Goal: Find contact information: Find contact information

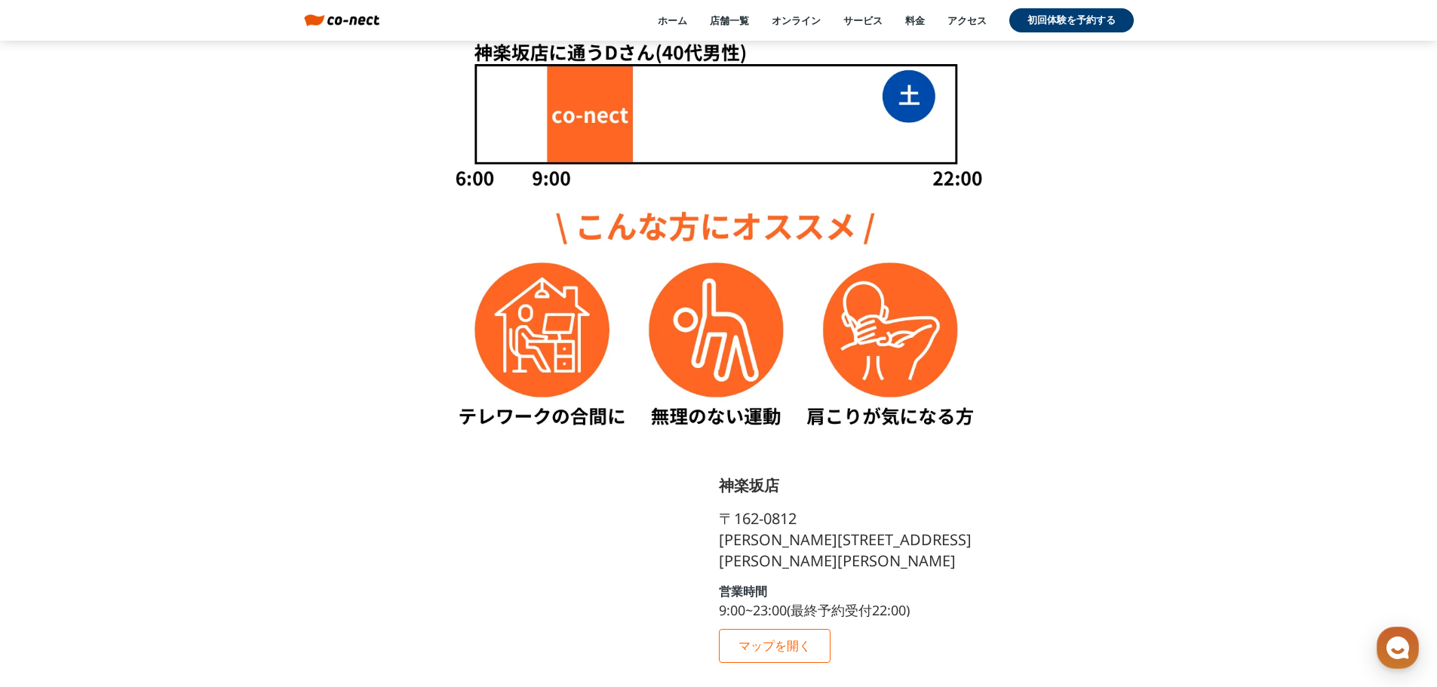
scroll to position [1203, 0]
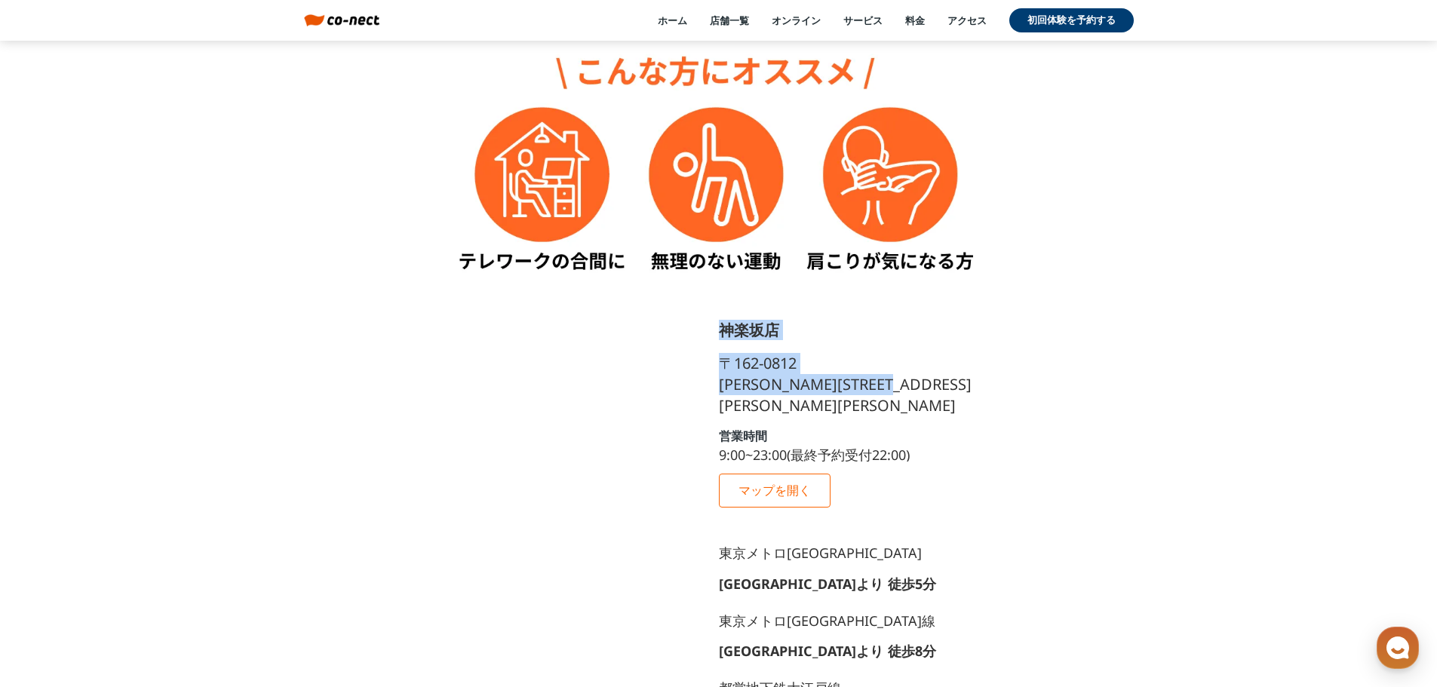
drag, startPoint x: 992, startPoint y: 383, endPoint x: 715, endPoint y: 339, distance: 280.4
click at [715, 339] on div "神楽坂店 〒162-0812 東京都新宿区西五軒町2-10東松ビル2F 営業時間 9:00~23:00(最終予約受付22:00) マップを開く 東京メトロ東西…" at bounding box center [719, 563] width 604 height 527
copy div "神楽坂店 〒162-0812 東京都新宿区西五軒町2-10東松ビル2F"
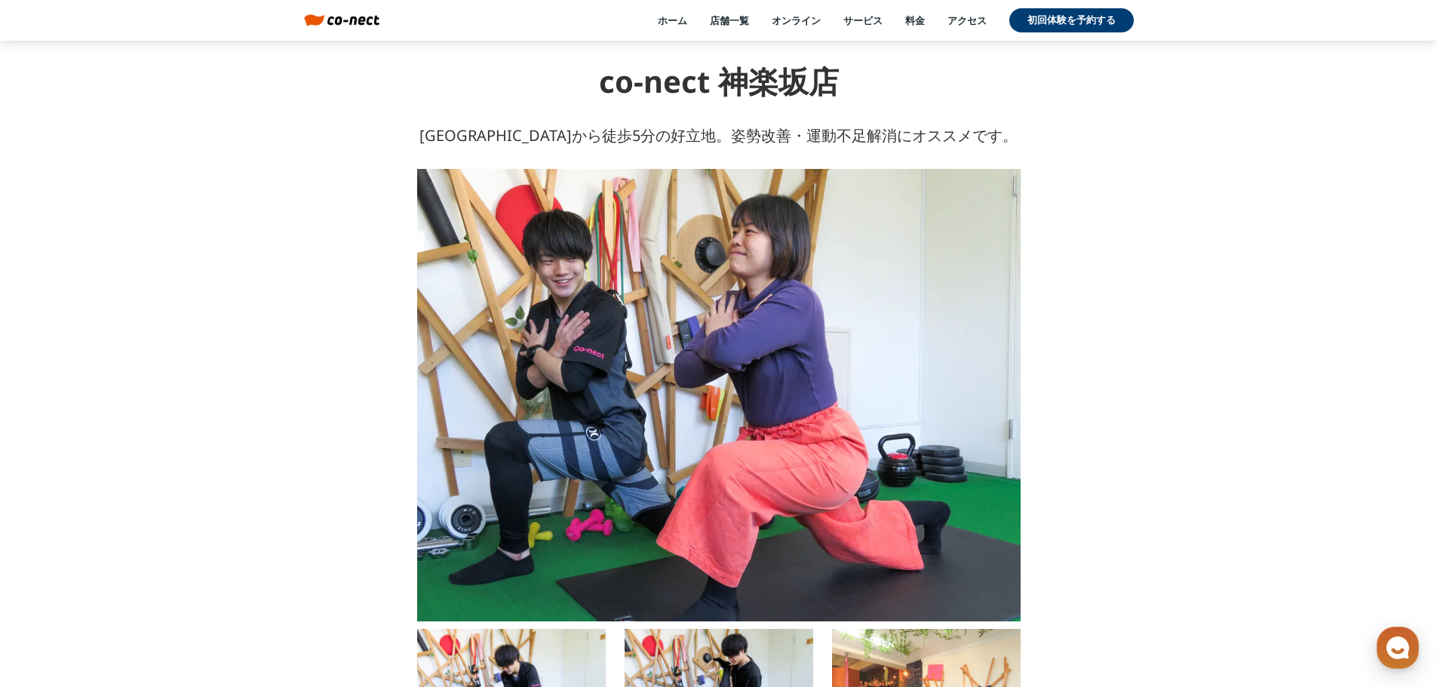
scroll to position [0, 0]
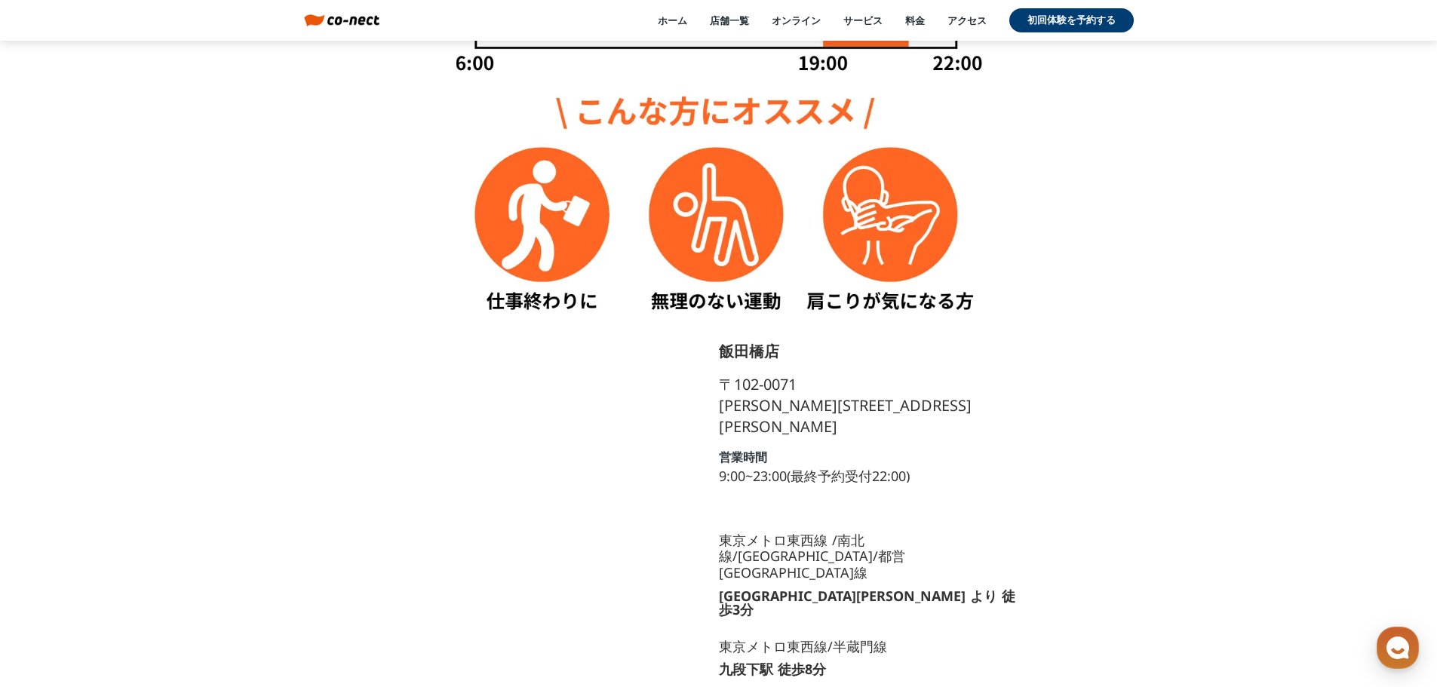
scroll to position [1203, 0]
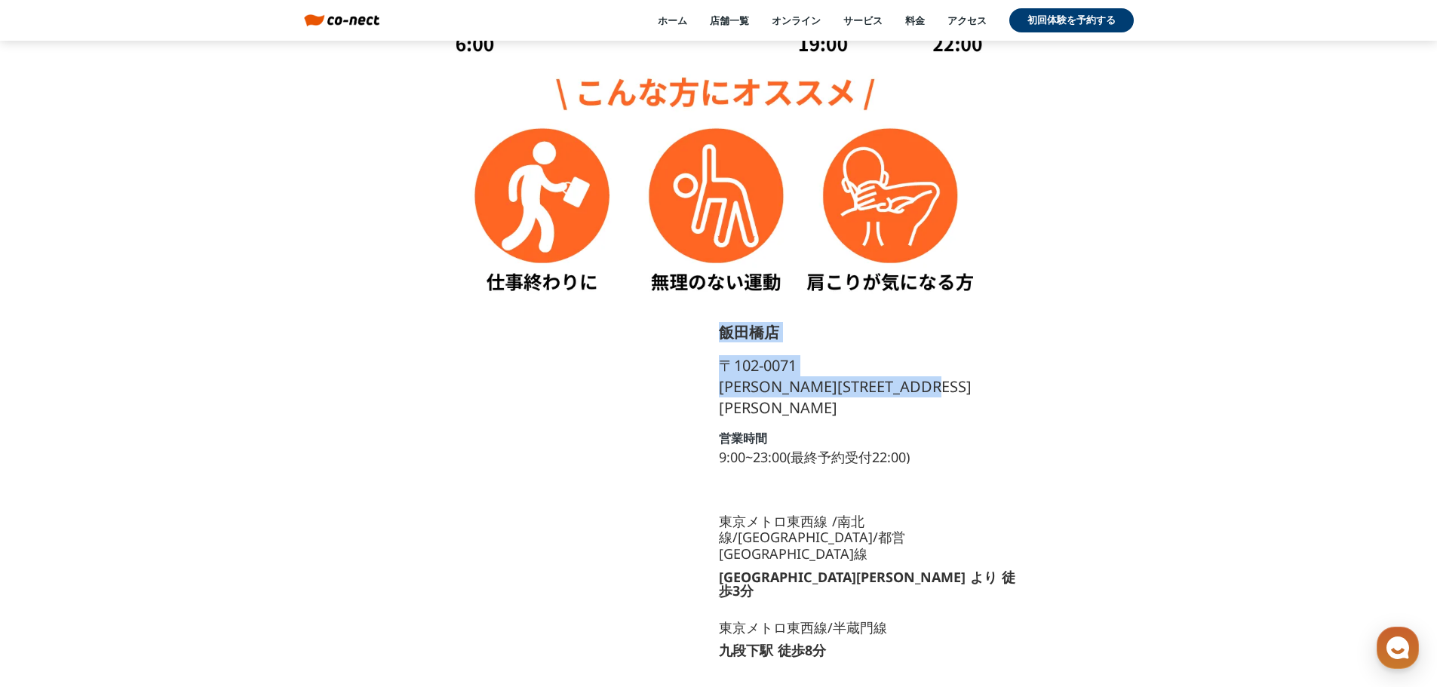
drag, startPoint x: 786, startPoint y: 423, endPoint x: 706, endPoint y: 356, distance: 103.9
click at [706, 356] on div "飯田橋店 〒102-0071 東京都千代田区富士見１丁目７−７ 女部田ビル 3F 営業時間 9:00~23:00(最終予約受付22:00) 東京メトロ東西線 …" at bounding box center [719, 502] width 604 height 362
copy div "飯田橋店 〒102-0071 東京都千代田区富士見１丁目７−７ 女部田ビル 3F"
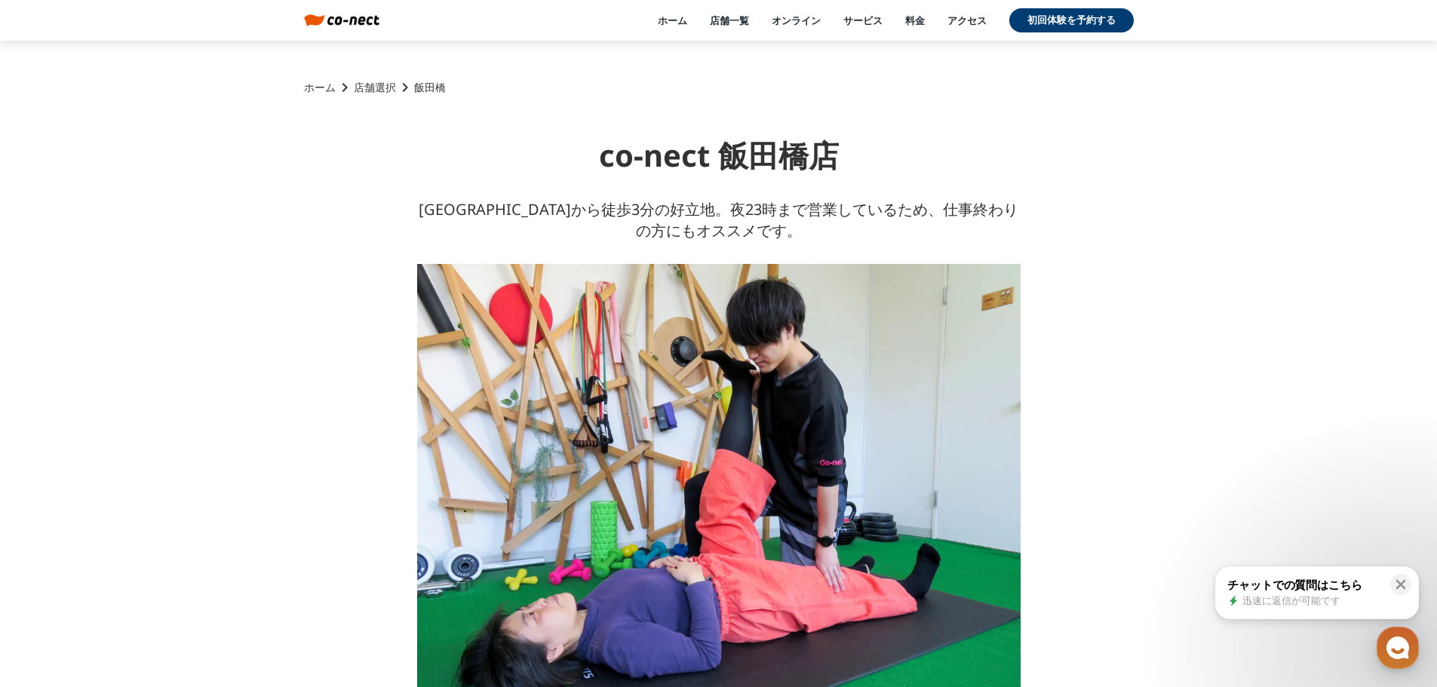
click at [379, 89] on link "店舗選択" at bounding box center [375, 87] width 42 height 15
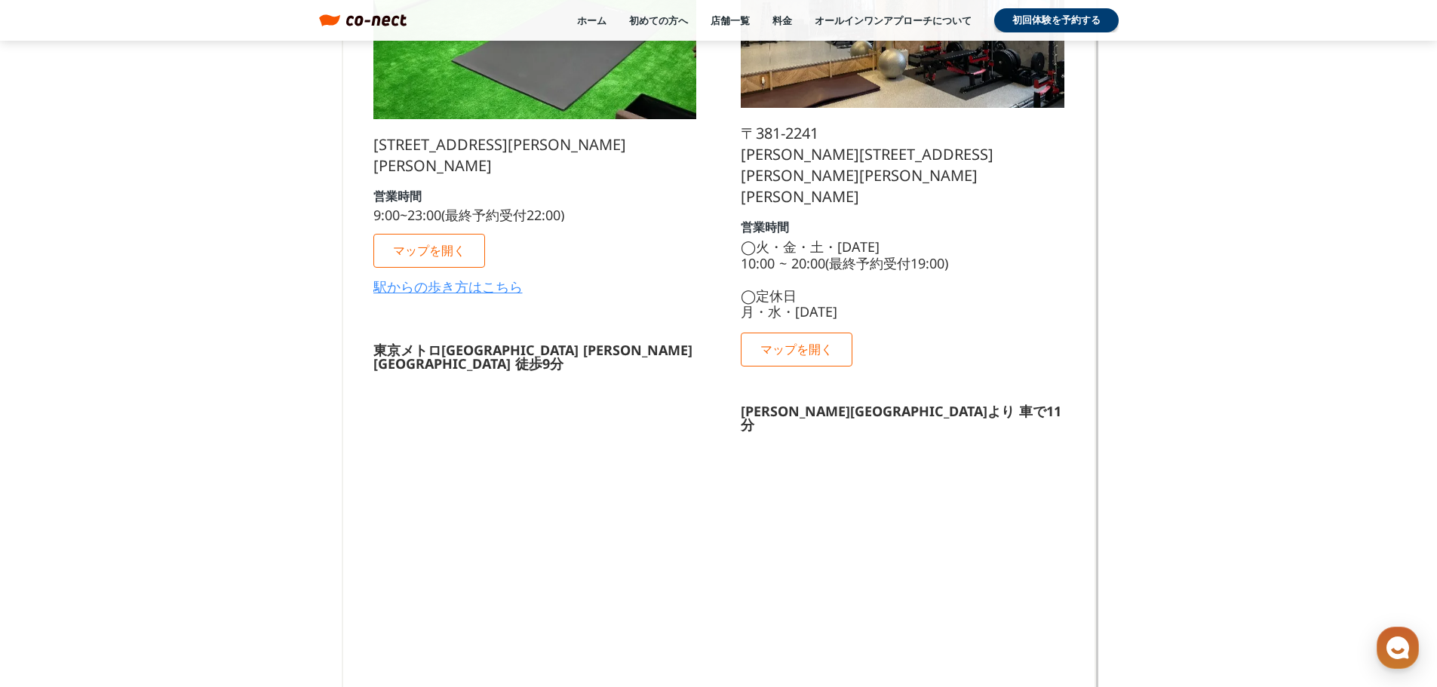
scroll to position [1886, 0]
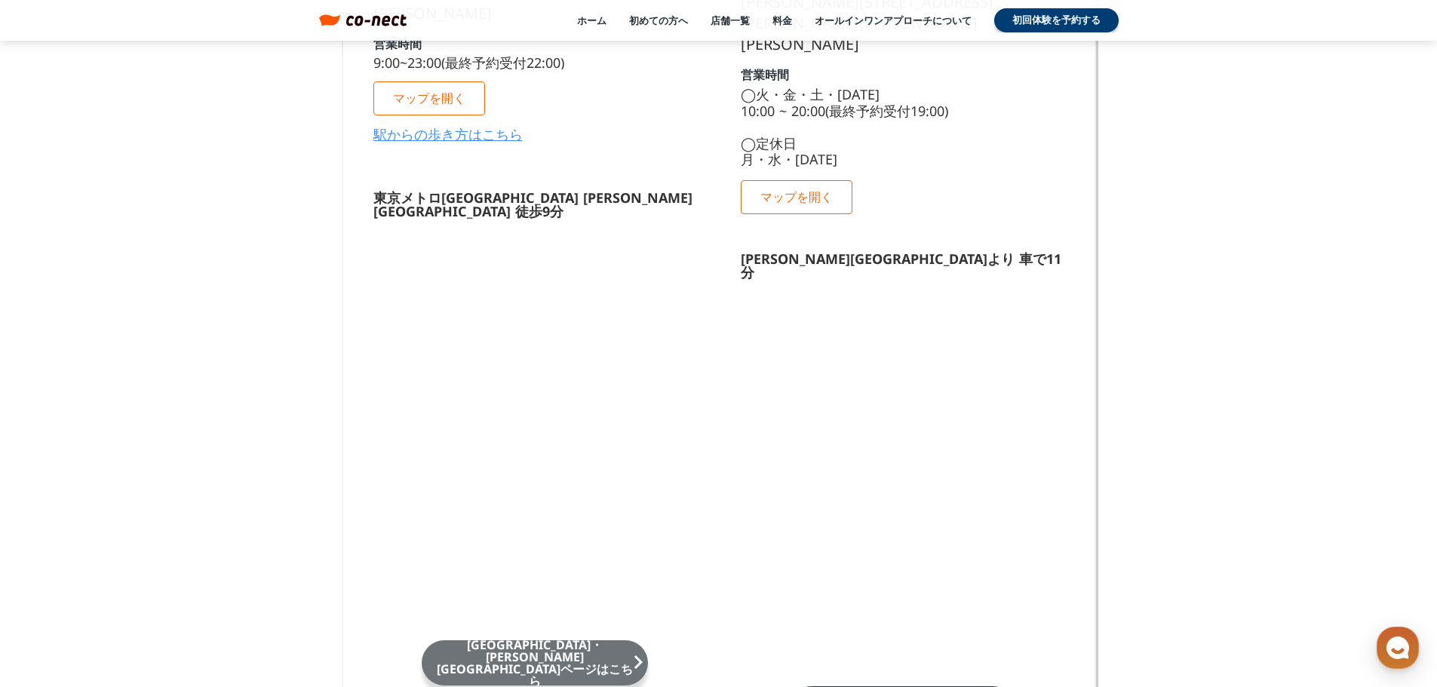
click at [528, 639] on p "茗荷谷・大塚店ページはこちら" at bounding box center [535, 663] width 196 height 48
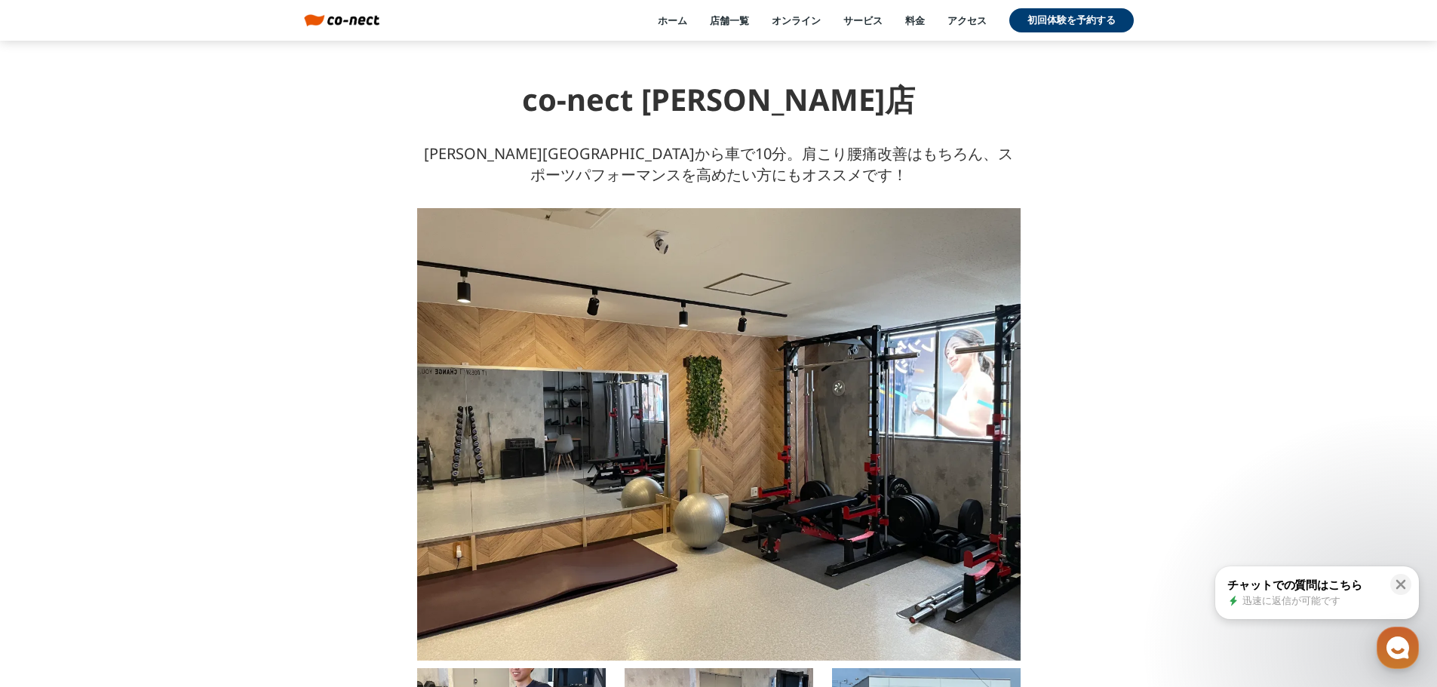
click at [220, 254] on div "co-nect 長野店 長野駅から車で10分。肩こり腰痛改善はもちろん、スポーツパフォーマンスを高めたい方にもオススメです！ 長野店 〒381-2241 長野…" at bounding box center [718, 663] width 1437 height 1244
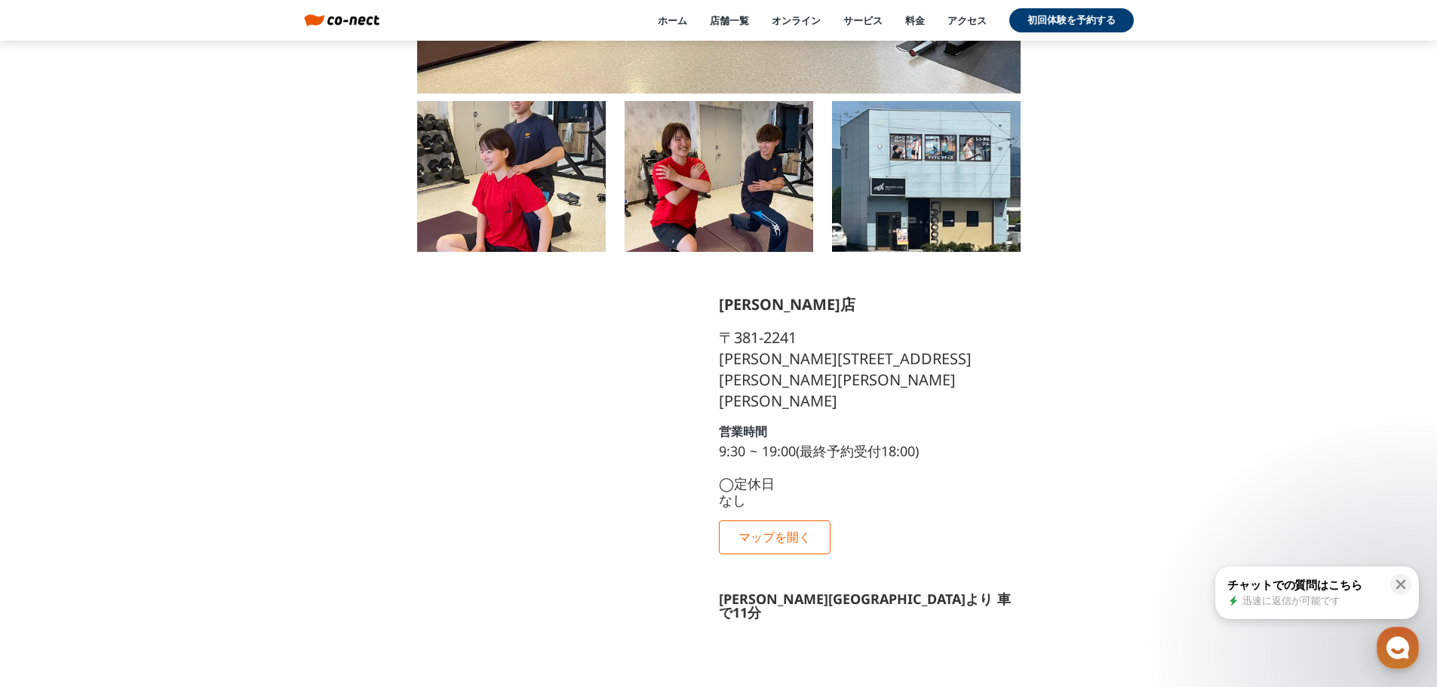
scroll to position [601, 0]
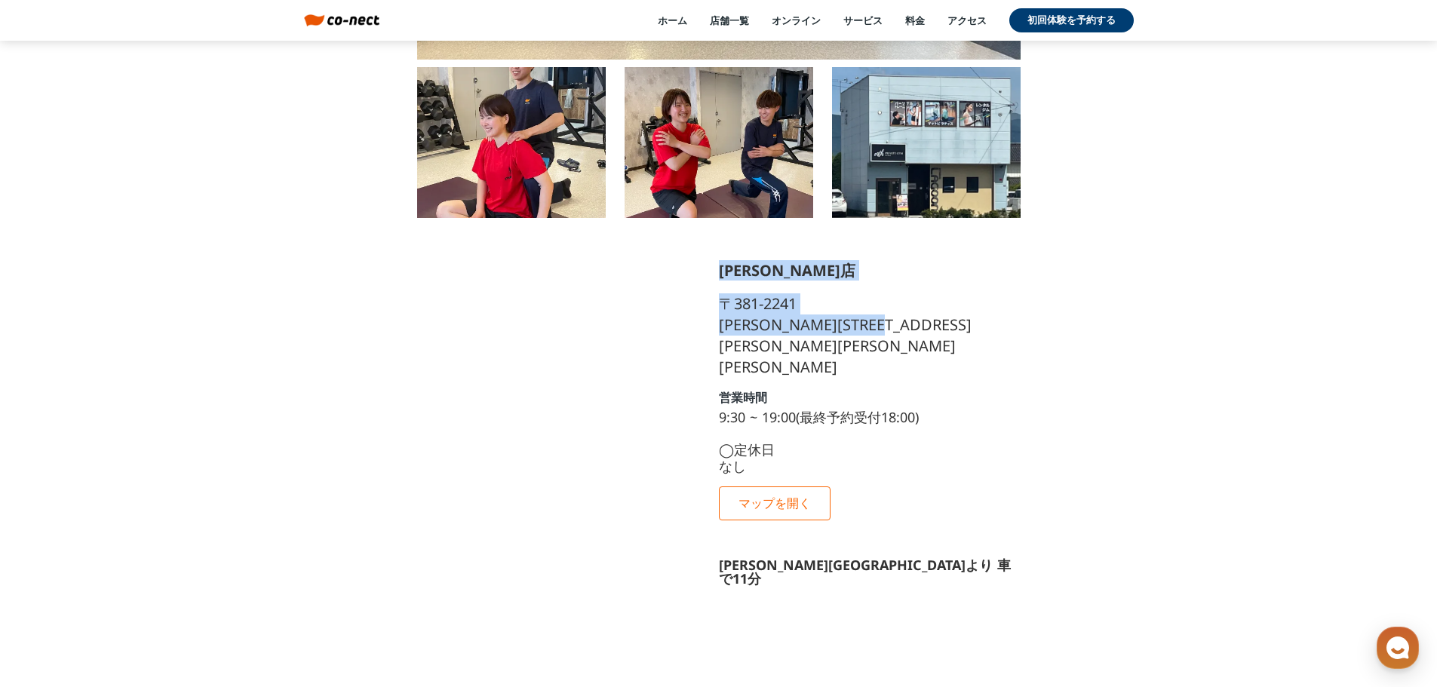
drag, startPoint x: 988, startPoint y: 326, endPoint x: 711, endPoint y: 283, distance: 279.5
click at [711, 283] on div "長野店 〒381-2241 長野県長野市青木島町青木島乙423−2 営業時間 9:30 ~ 19:00(最終予約受付18:00) ◯定休日 なし マップを開く…" at bounding box center [719, 443] width 604 height 405
copy div "長野店 〒381-2241 長野県長野市青木島町青木島乙423−2"
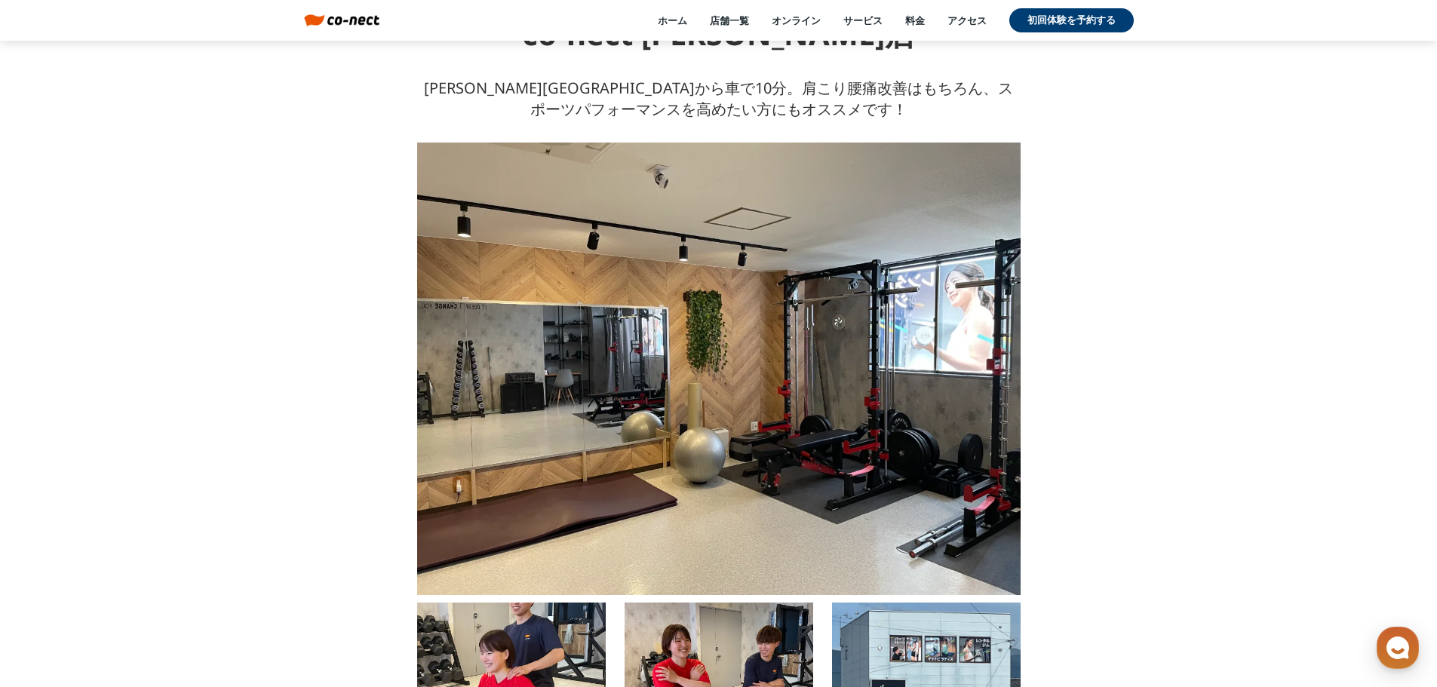
scroll to position [0, 0]
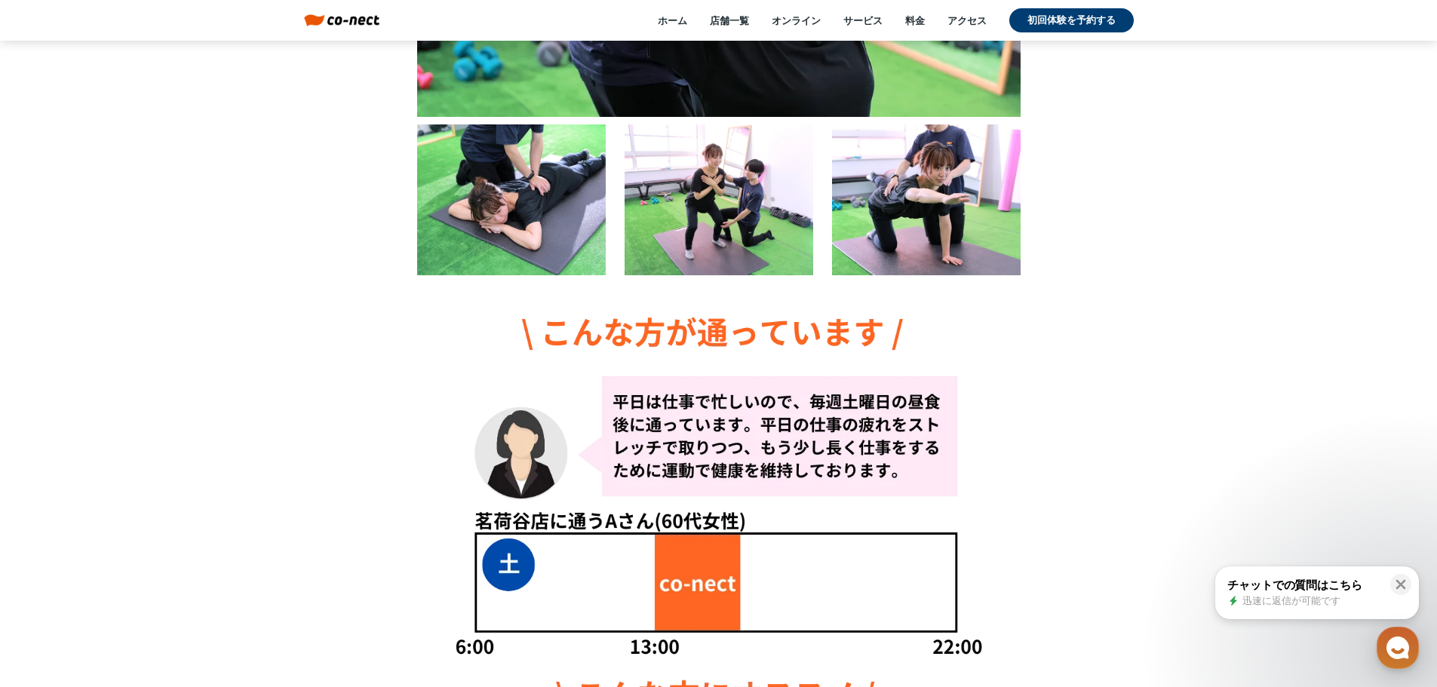
scroll to position [1203, 0]
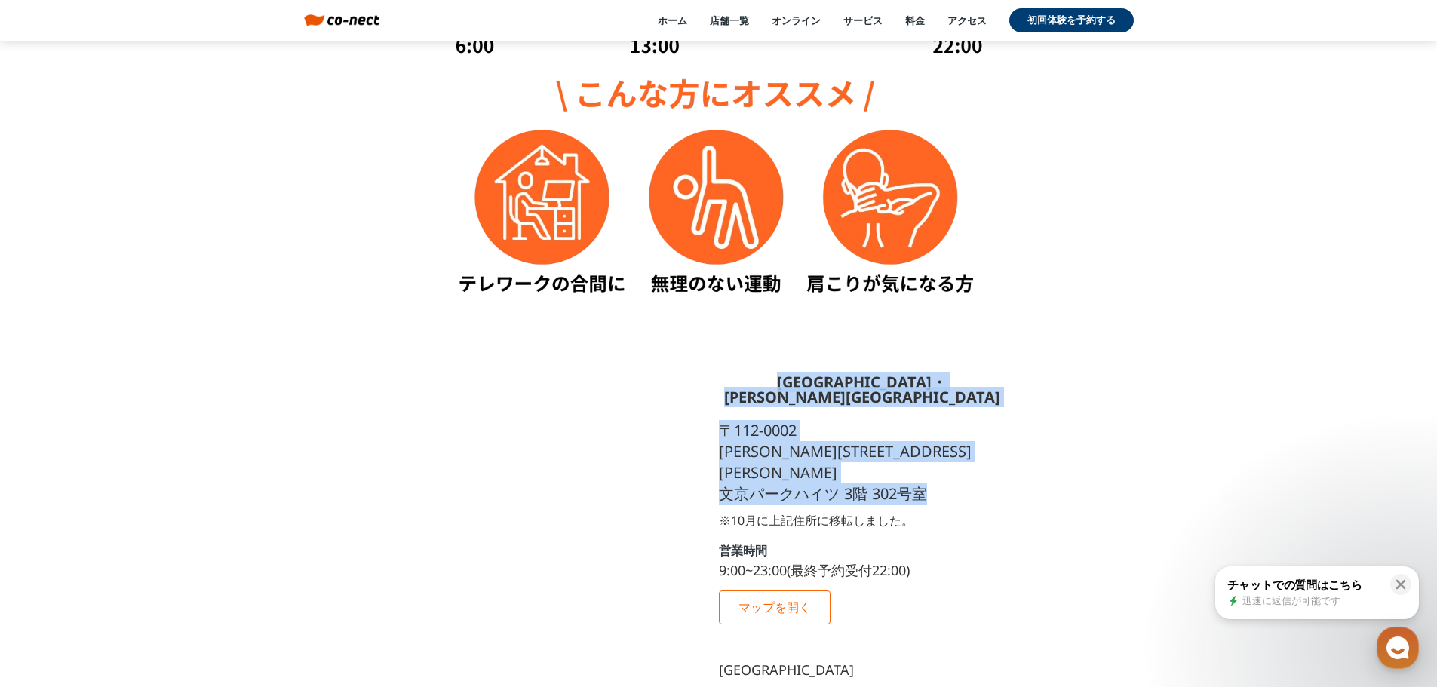
drag, startPoint x: 948, startPoint y: 484, endPoint x: 712, endPoint y: 403, distance: 248.9
click at [712, 403] on div "[PERSON_NAME][GEOGRAPHIC_DATA][PERSON_NAME] [STREET_ADDRESS][PERSON_NAME][PERSO…" at bounding box center [719, 571] width 604 height 496
copy div "[GEOGRAPHIC_DATA]・[PERSON_NAME][GEOGRAPHIC_DATA] [STREET_ADDRESS][PERSON_NAME][…"
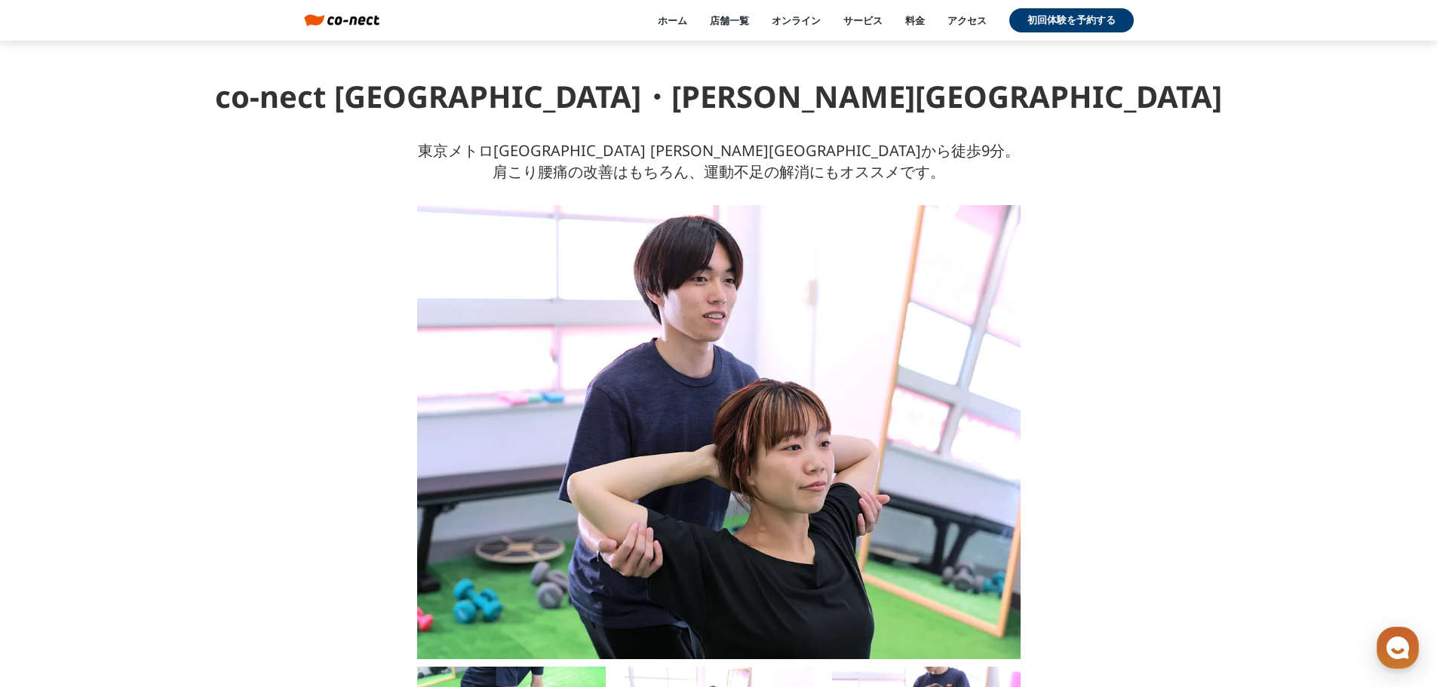
scroll to position [0, 0]
